Goal: Task Accomplishment & Management: Manage account settings

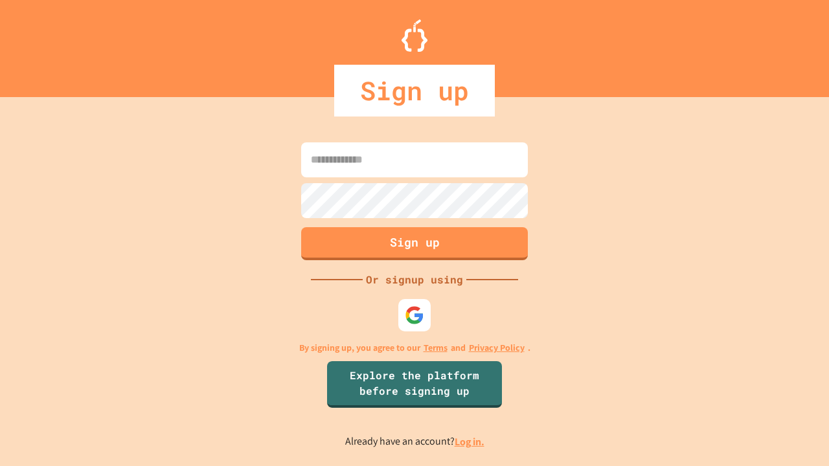
click at [470, 442] on link "Log in." at bounding box center [469, 442] width 30 height 14
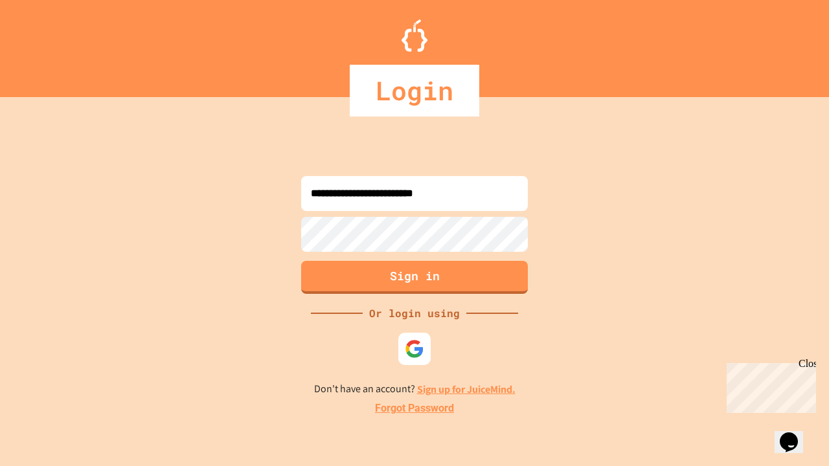
type input "**********"
